Goal: Information Seeking & Learning: Learn about a topic

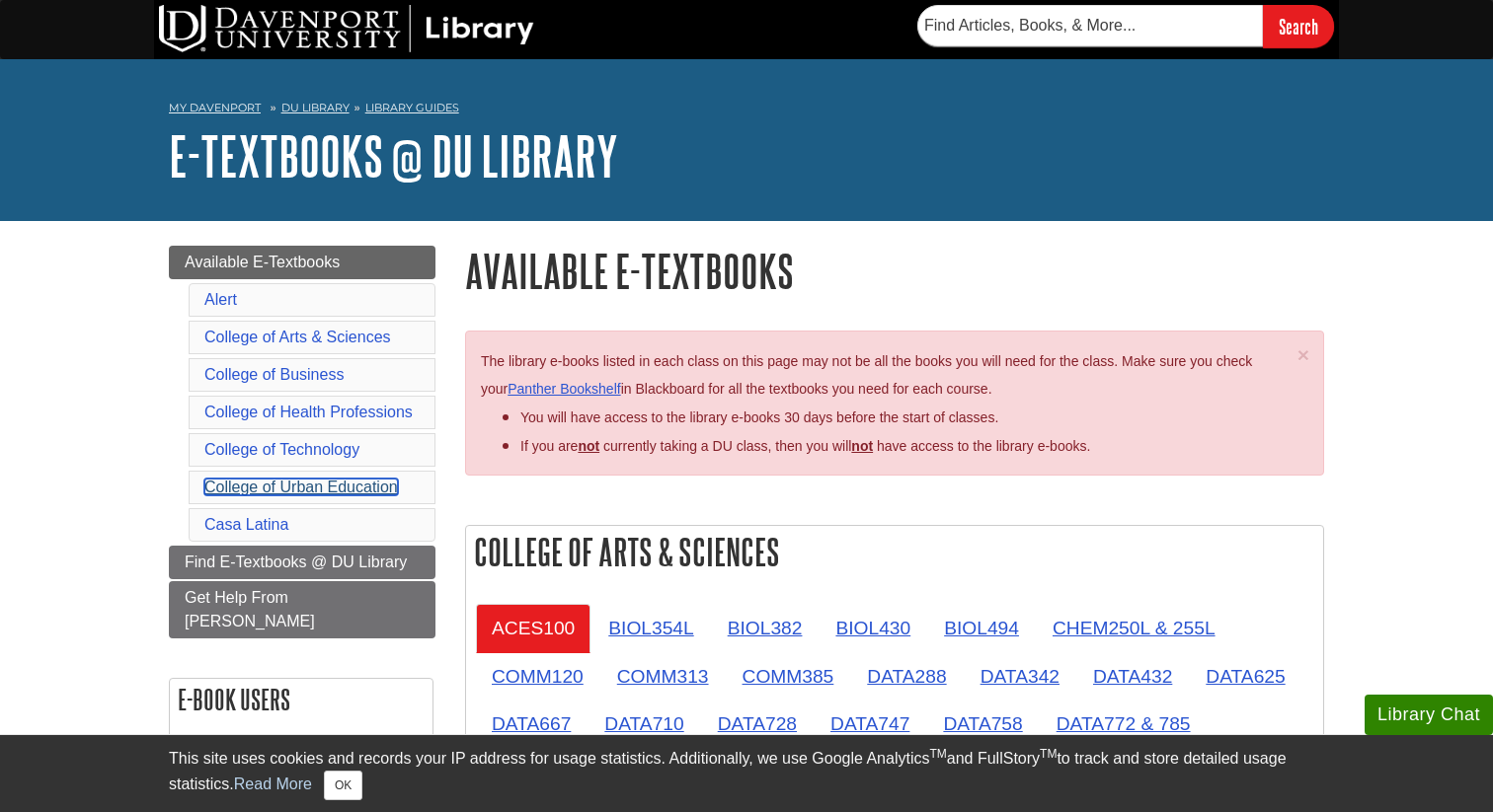
click at [347, 490] on link "College of Urban Education" at bounding box center [302, 486] width 194 height 17
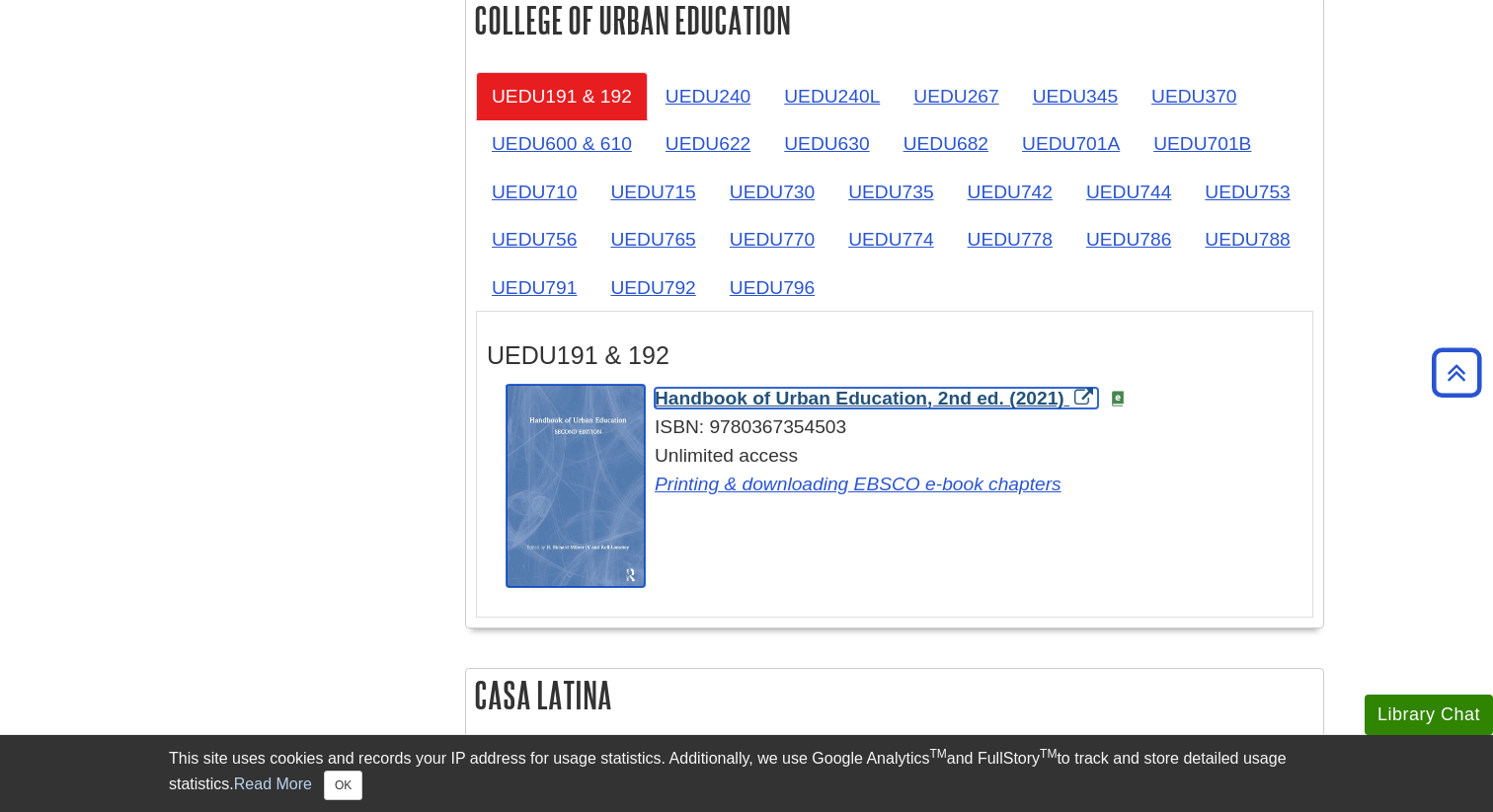
click at [822, 405] on span "Handbook of Urban Education, 2nd ed. (2021)" at bounding box center [859, 398] width 410 height 21
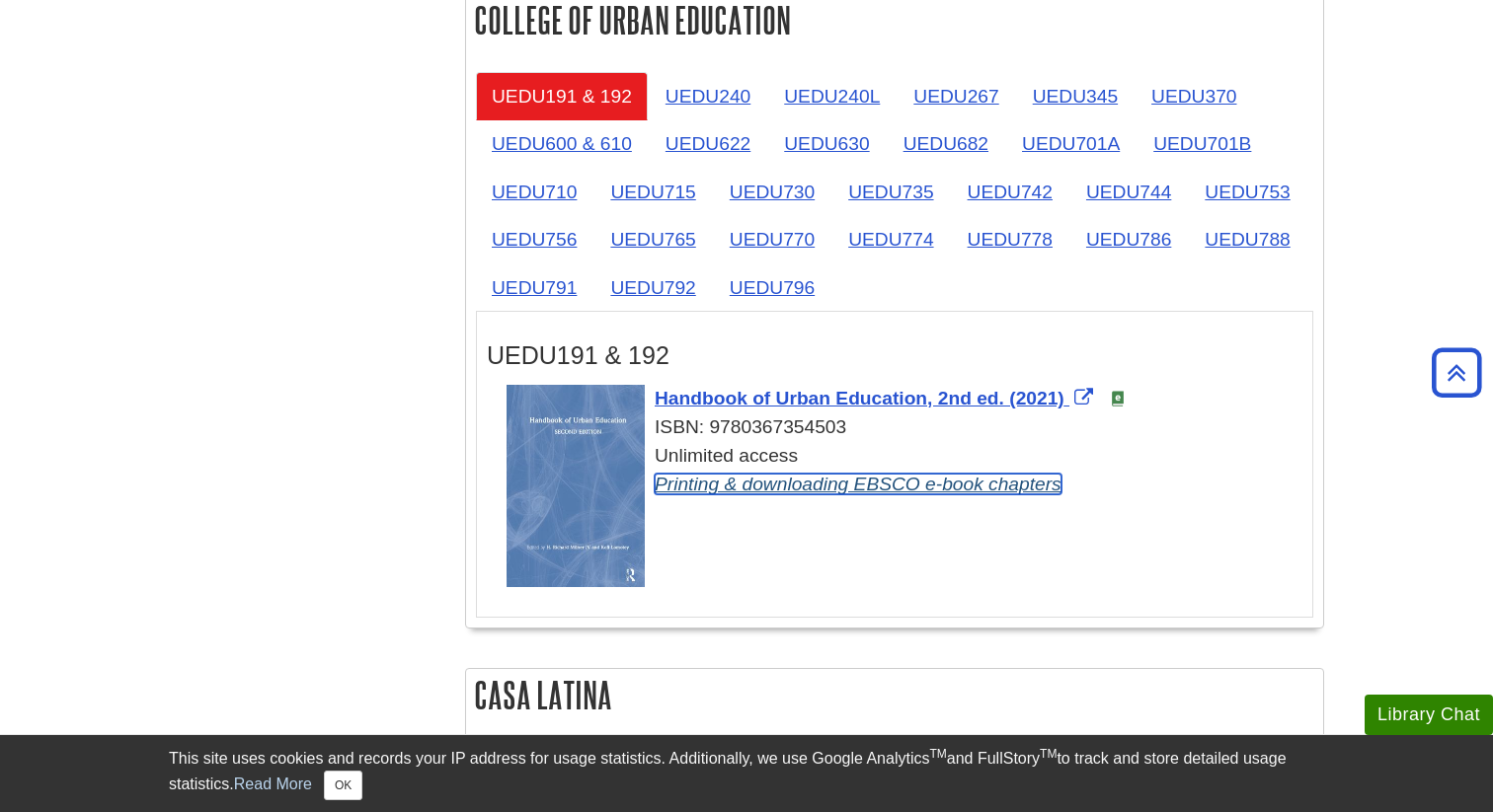
click at [931, 494] on link "Printing & downloading EBSCO e-book chapters" at bounding box center [857, 483] width 407 height 21
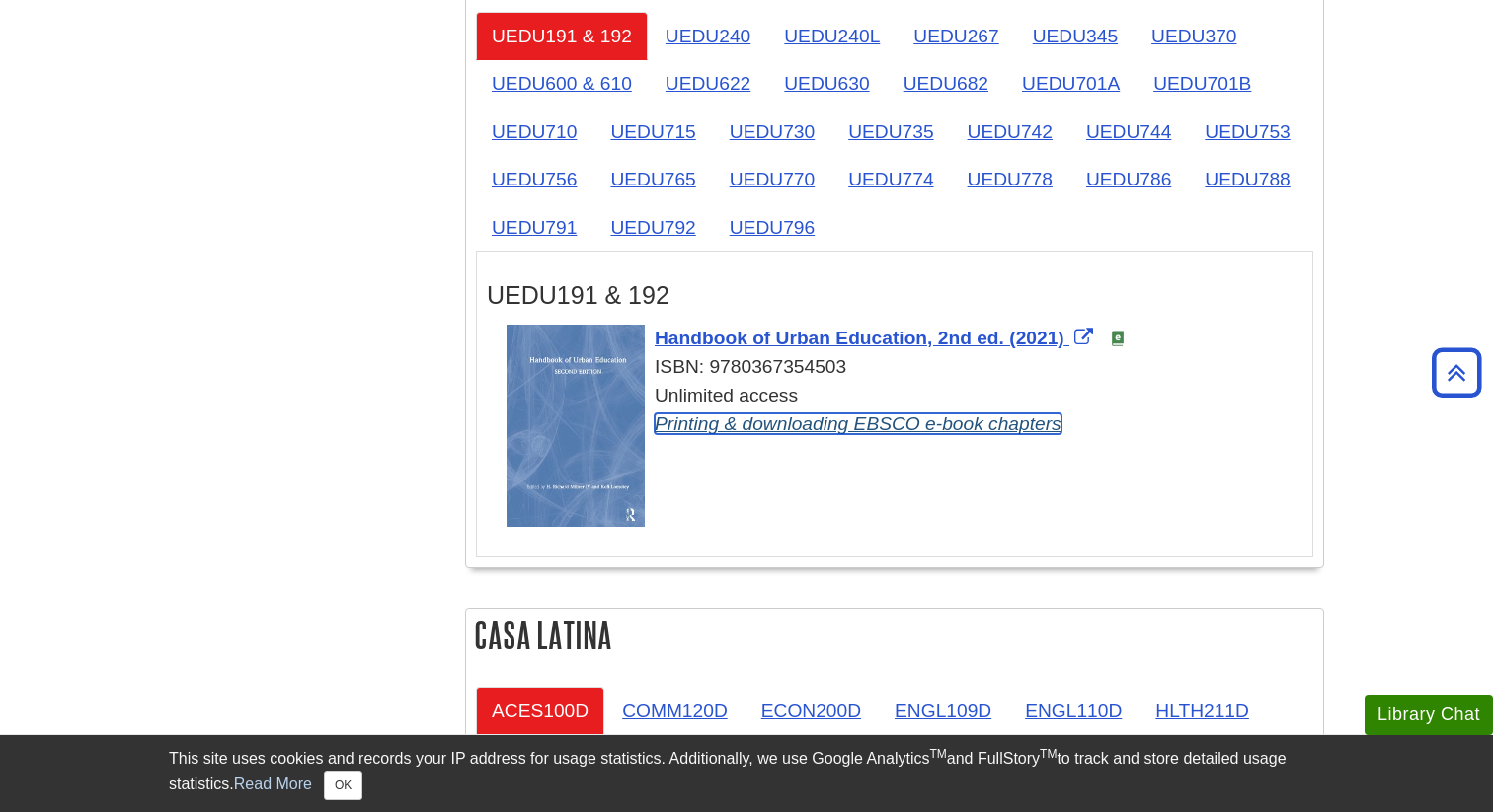
scroll to position [3271, 0]
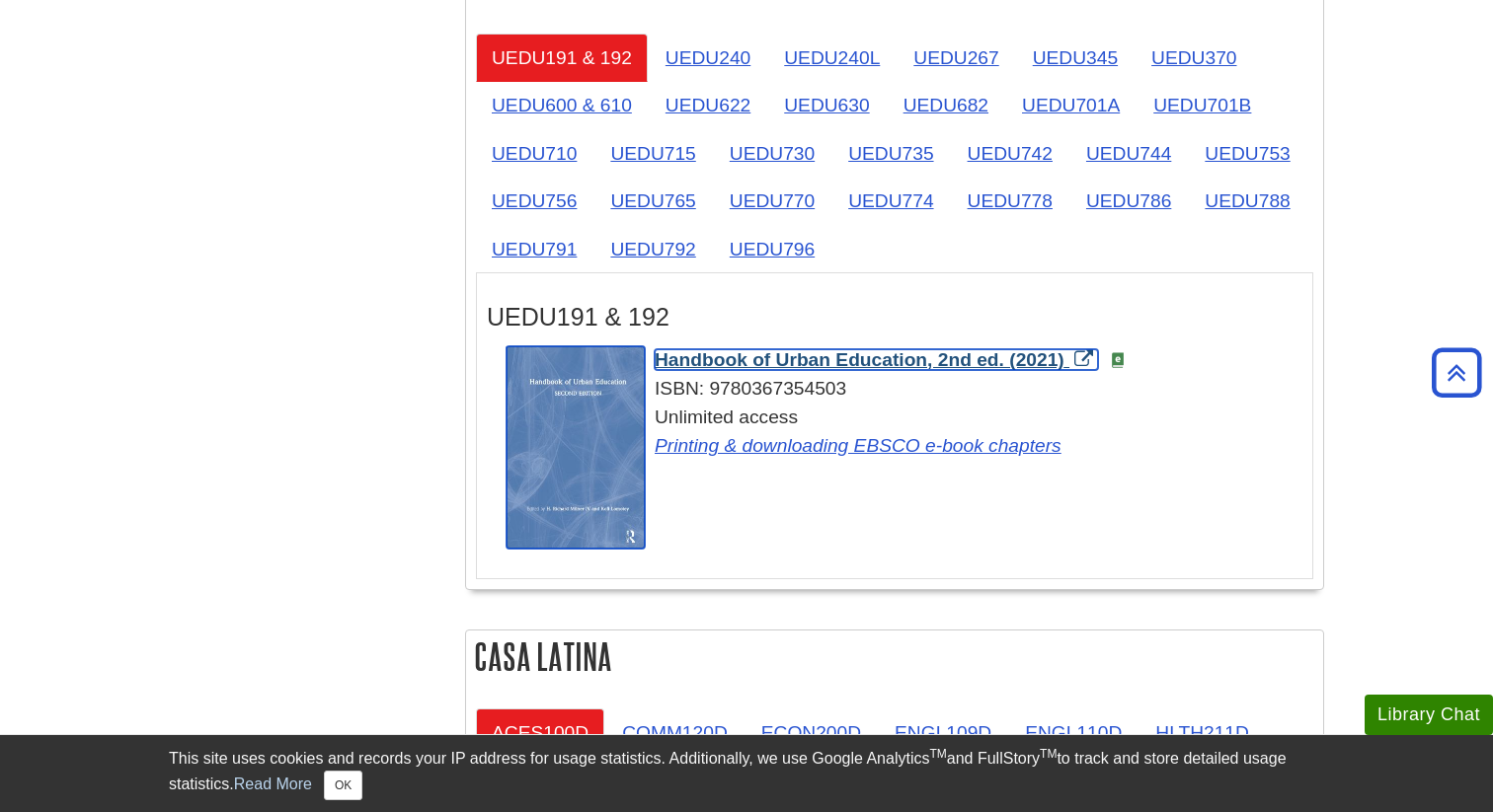
click at [578, 403] on img "Link opens in new window" at bounding box center [576, 447] width 138 height 202
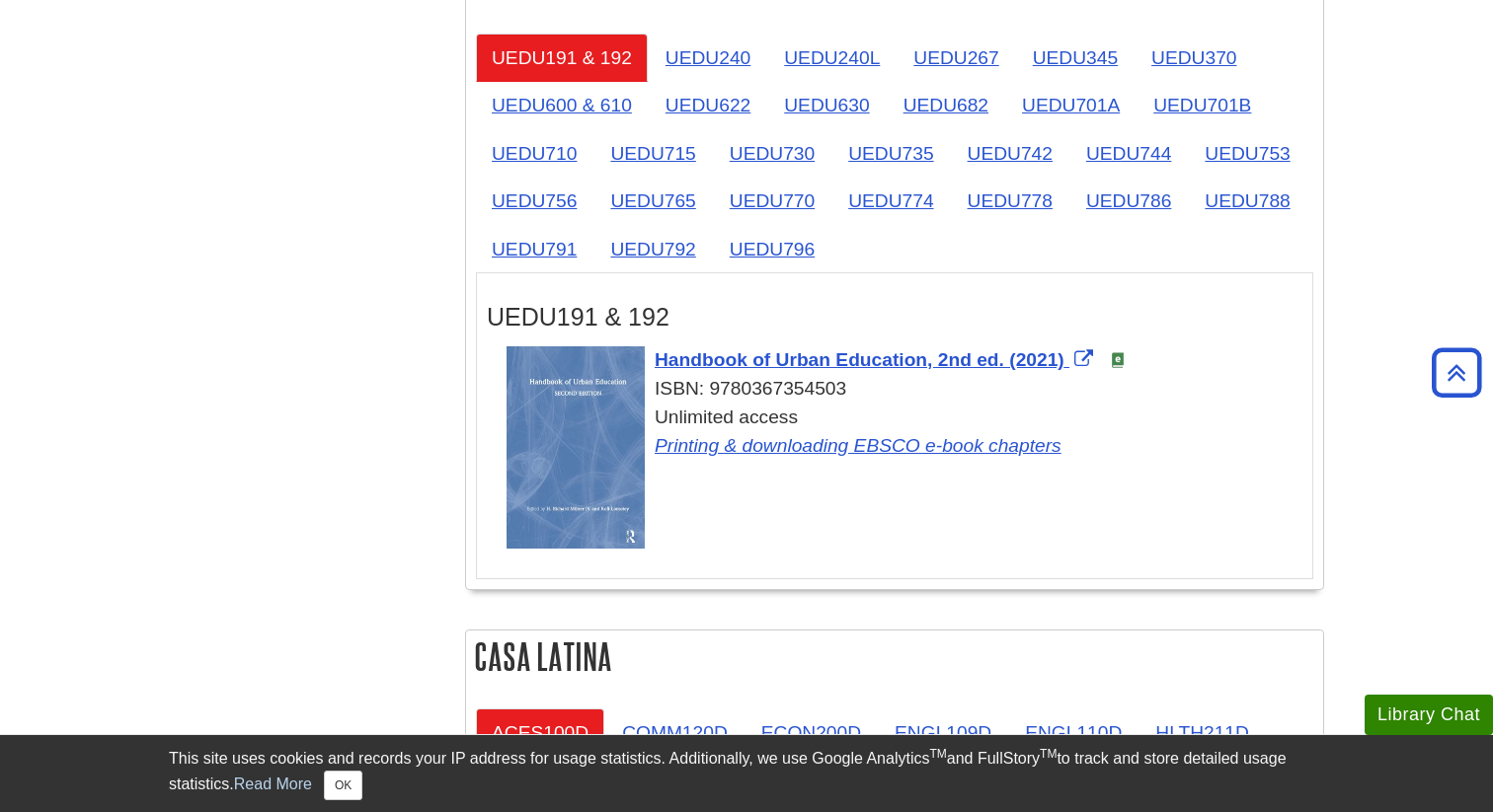
click at [1122, 369] on img at bounding box center [1118, 361] width 16 height 16
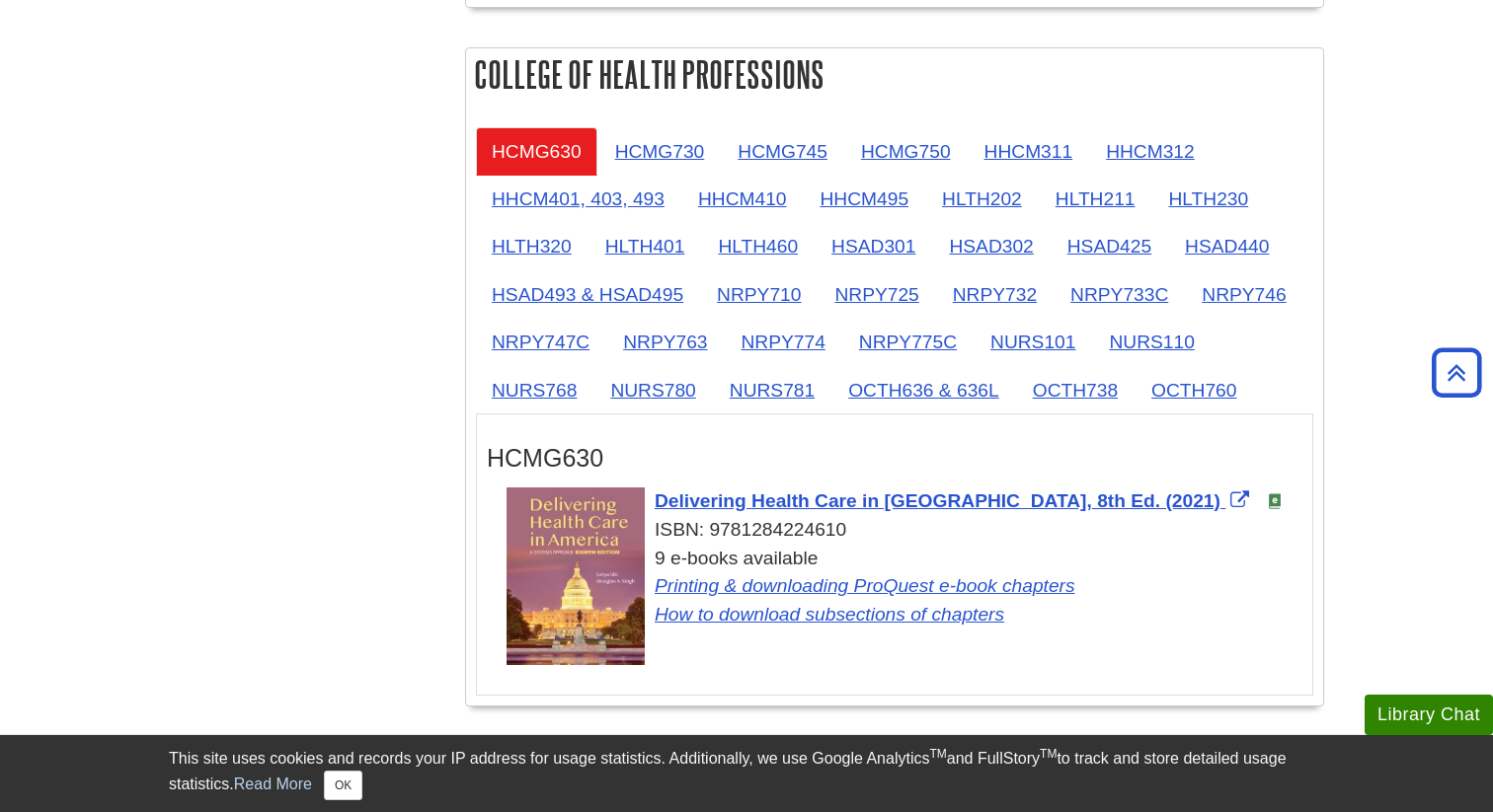
scroll to position [1531, 0]
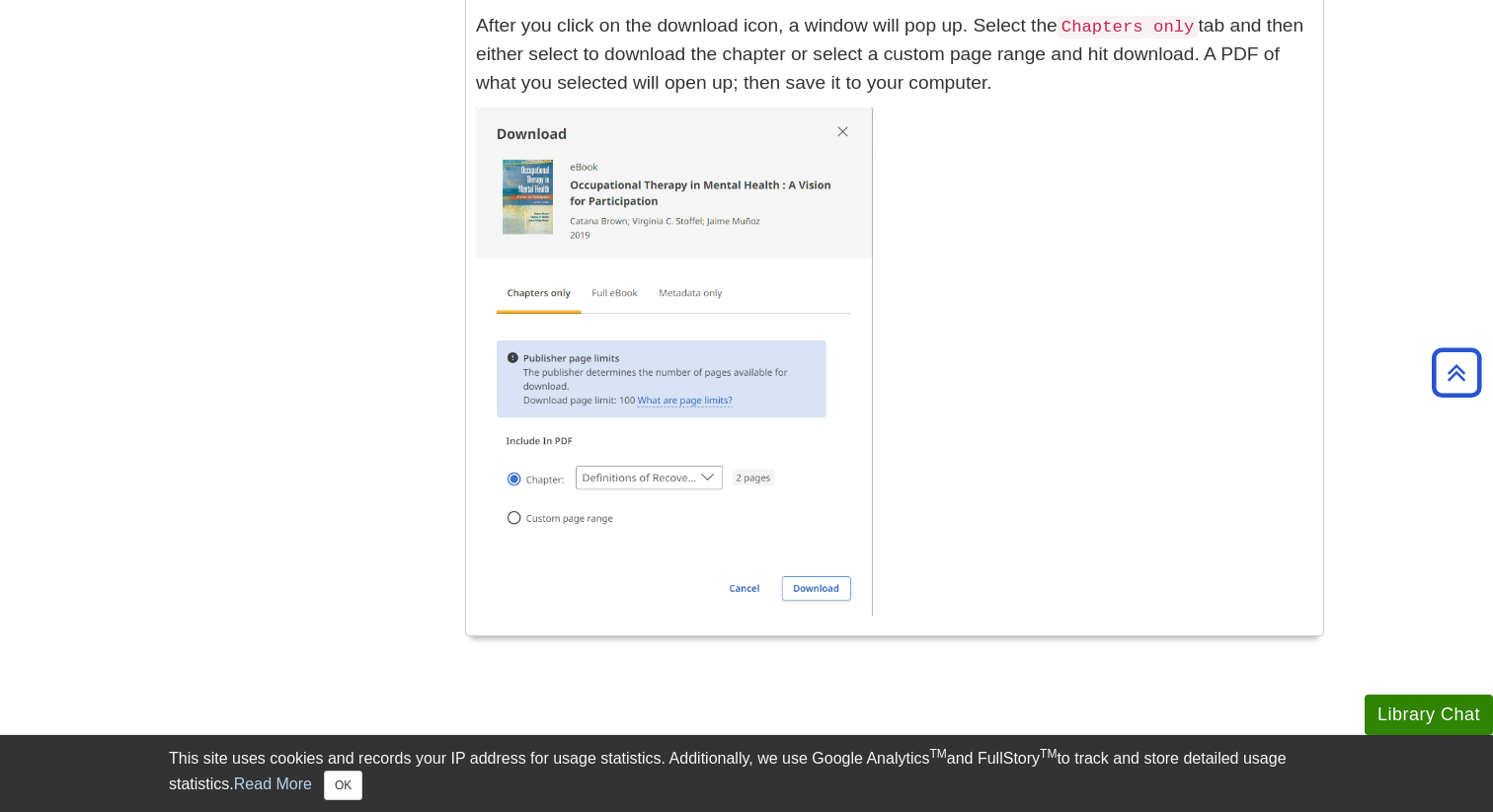
scroll to position [5770, 0]
